Goal: Use online tool/utility: Utilize a website feature to perform a specific function

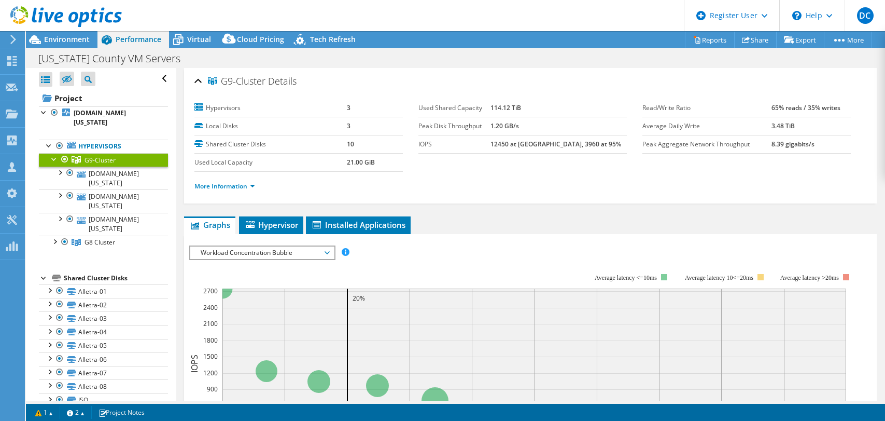
select select "USD"
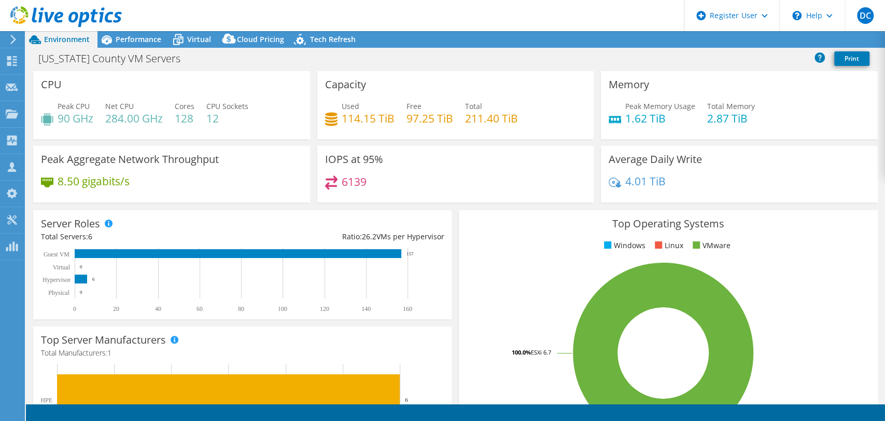
select select "USD"
click at [117, 41] on span "Performance" at bounding box center [139, 39] width 46 height 10
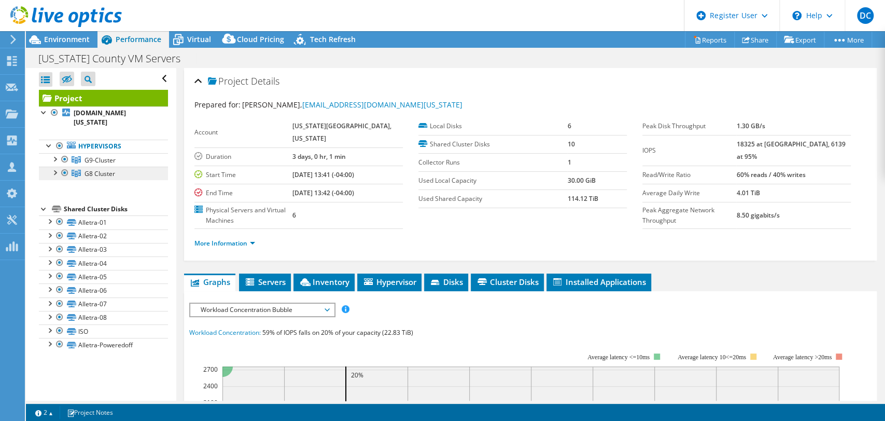
click at [105, 169] on span "G8 Cluster" at bounding box center [100, 173] width 31 height 9
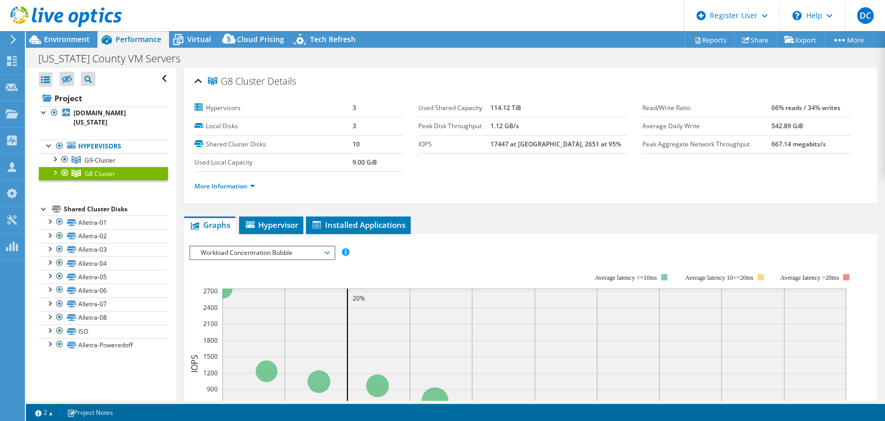
click at [249, 257] on span "Workload Concentration Bubble" at bounding box center [262, 252] width 133 height 12
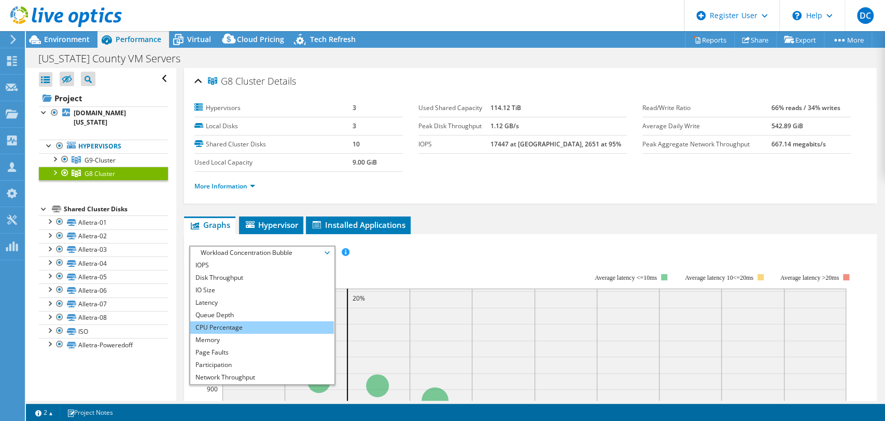
click at [236, 321] on li "CPU Percentage" at bounding box center [262, 327] width 144 height 12
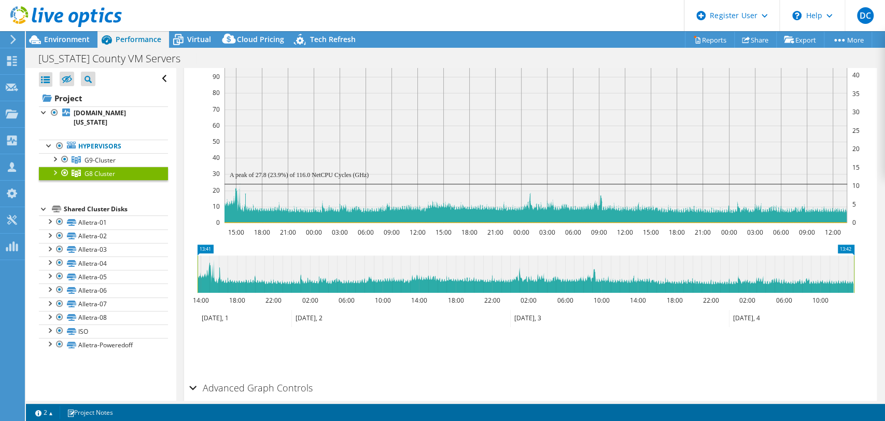
scroll to position [173, 0]
